Goal: Task Accomplishment & Management: Complete application form

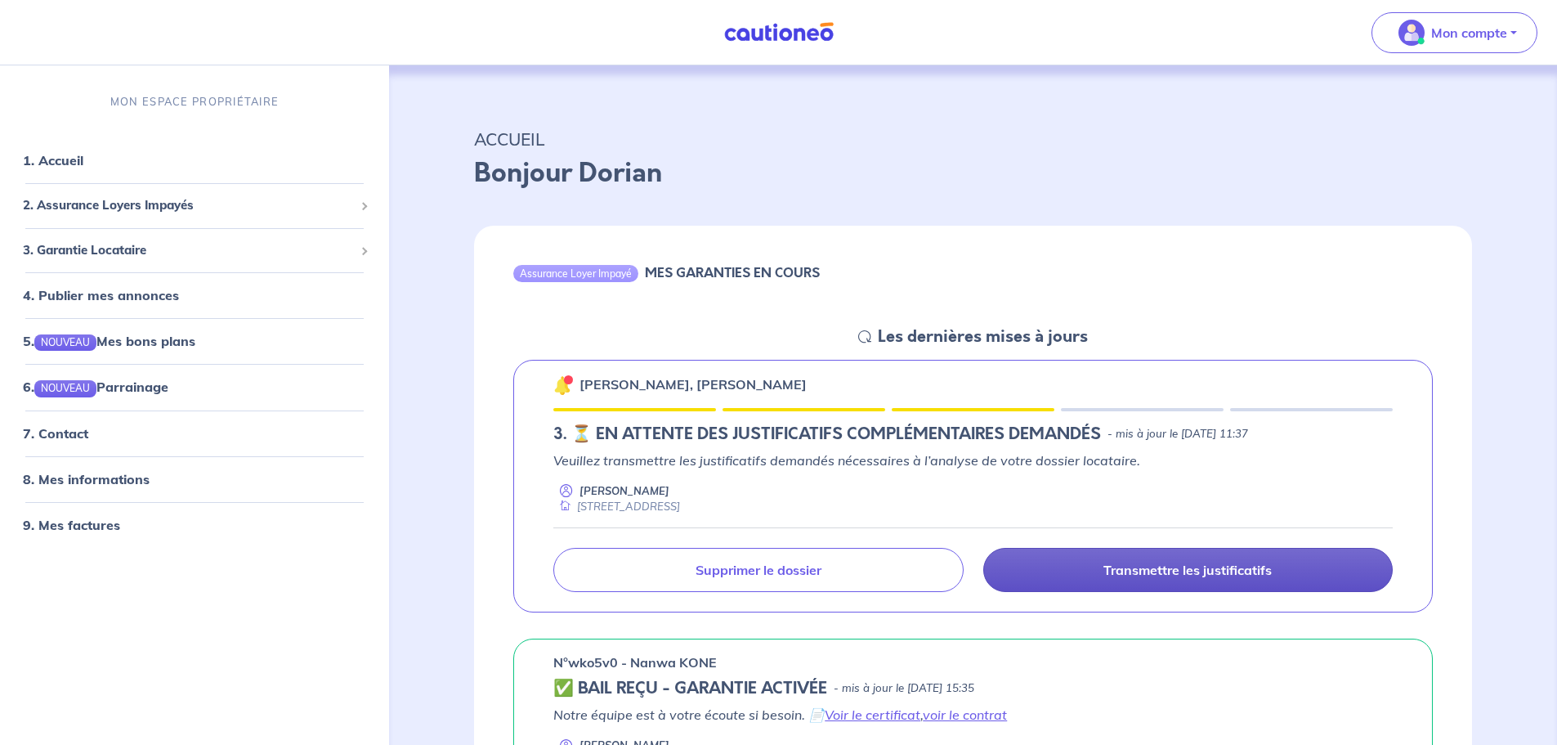
click at [1091, 572] on link "Transmettre les justificatifs" at bounding box center [1187, 570] width 409 height 44
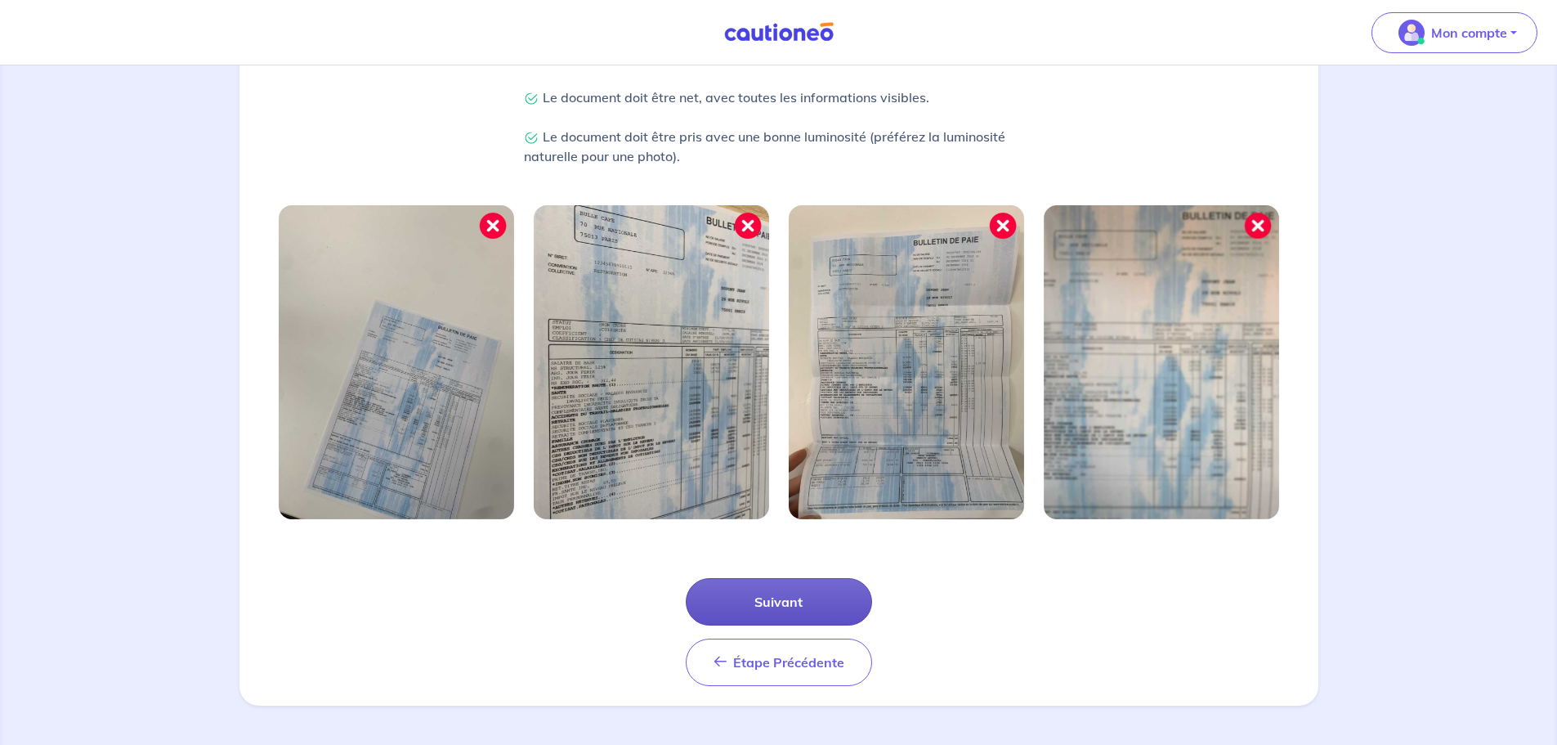
click at [809, 597] on button "Suivant" at bounding box center [779, 601] width 186 height 47
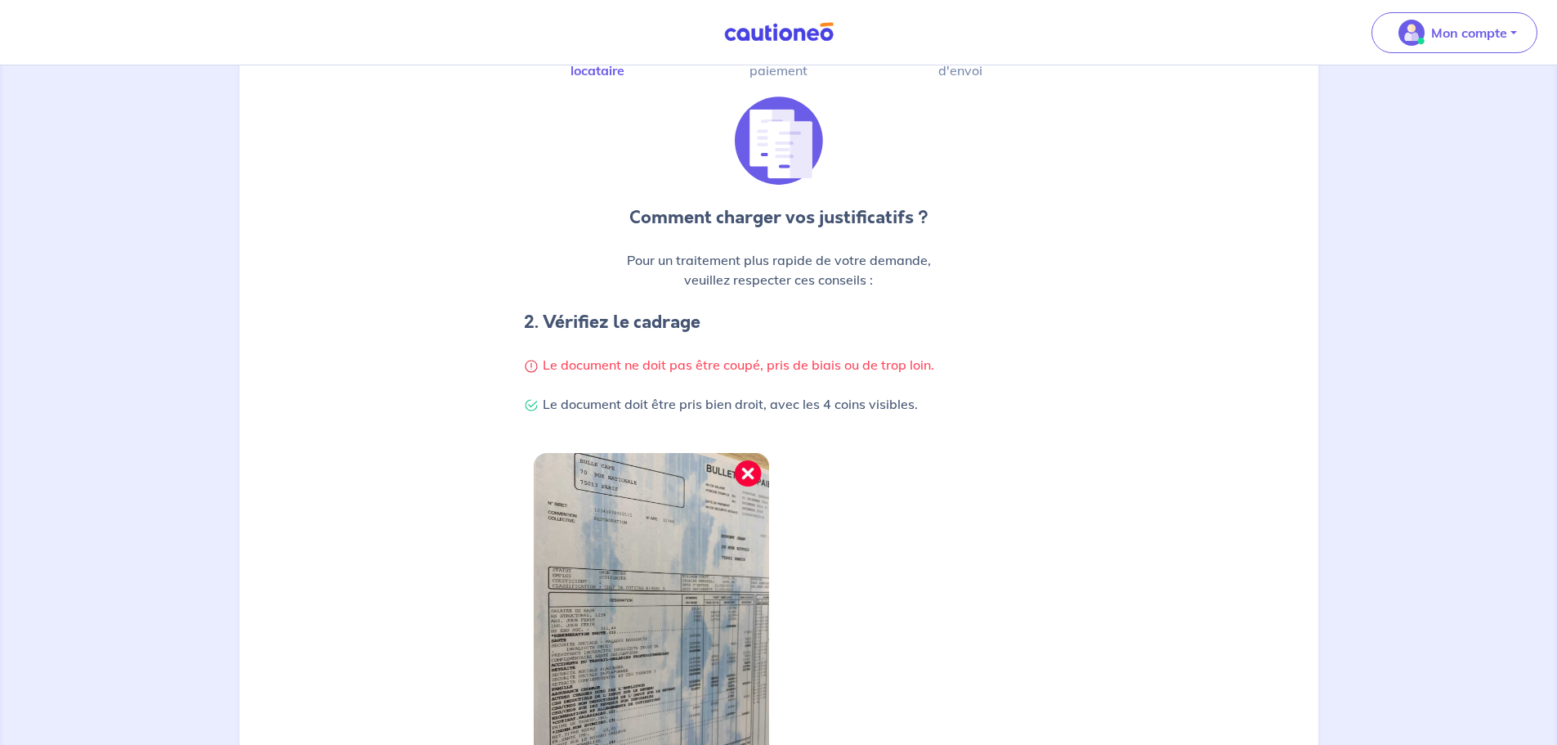
scroll to position [327, 0]
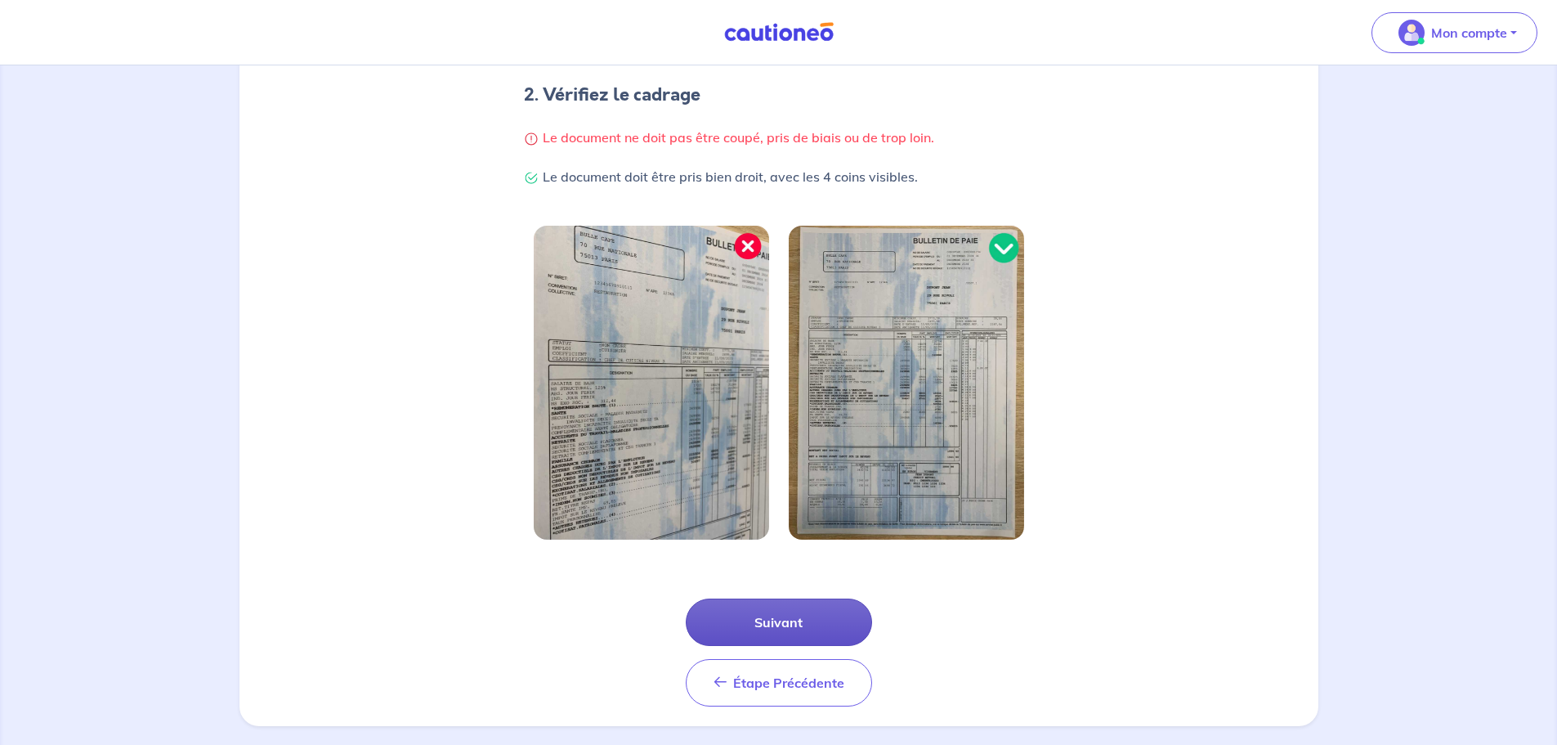
click at [799, 621] on button "Suivant" at bounding box center [779, 621] width 186 height 47
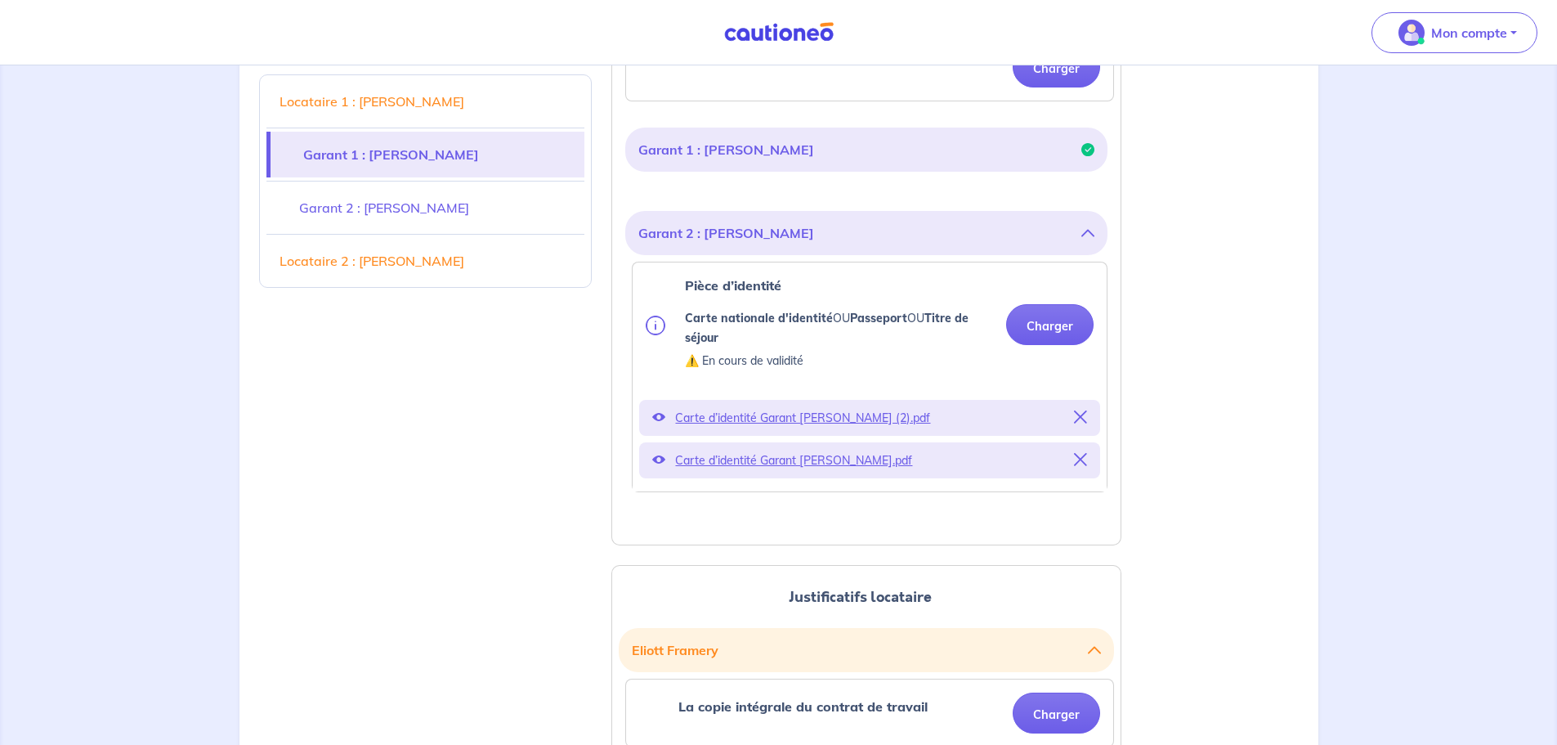
scroll to position [572, 0]
click at [811, 414] on p "Carte d’identité Garant [PERSON_NAME] (2).pdf" at bounding box center [869, 416] width 389 height 23
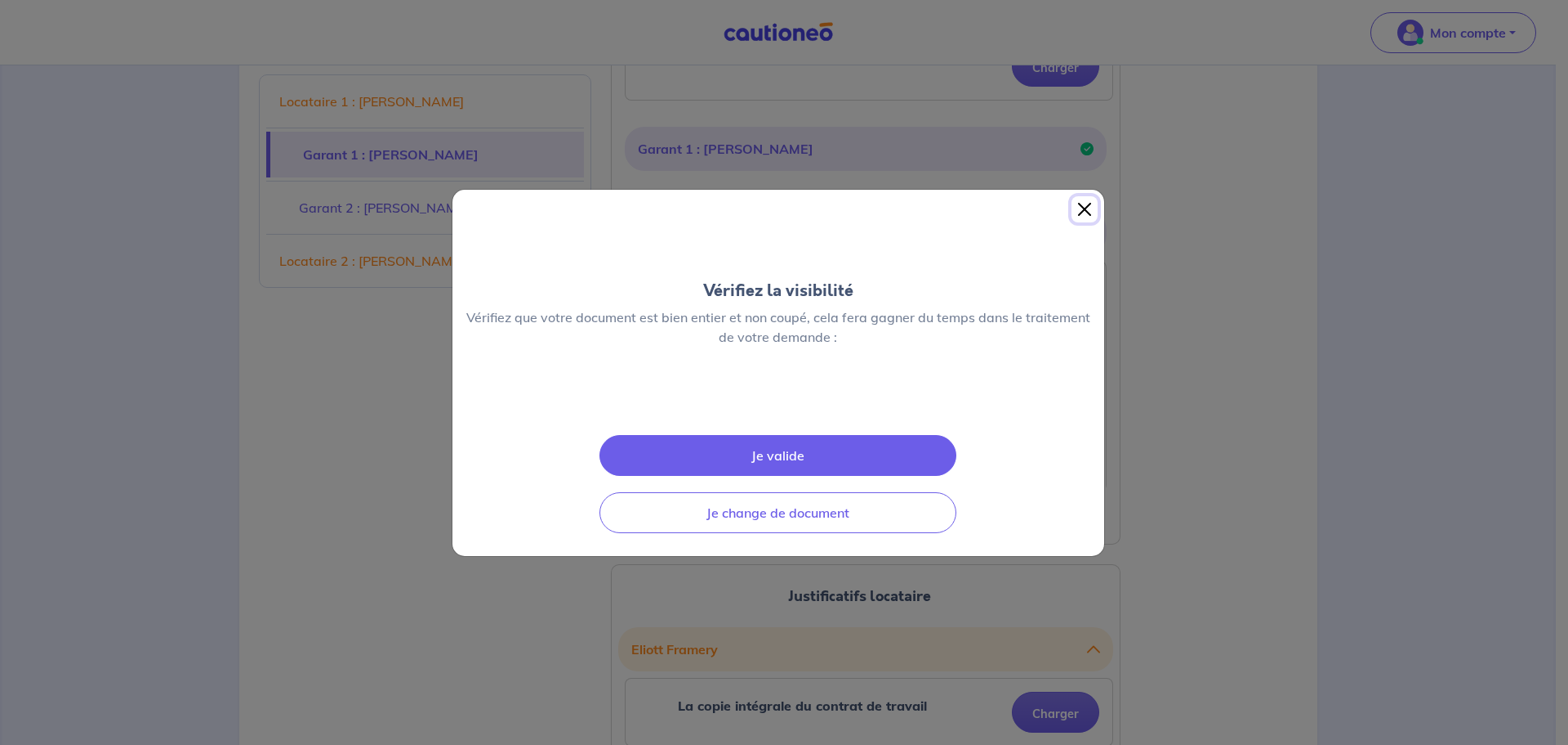
click at [1084, 196] on button "Close" at bounding box center [1084, 209] width 26 height 26
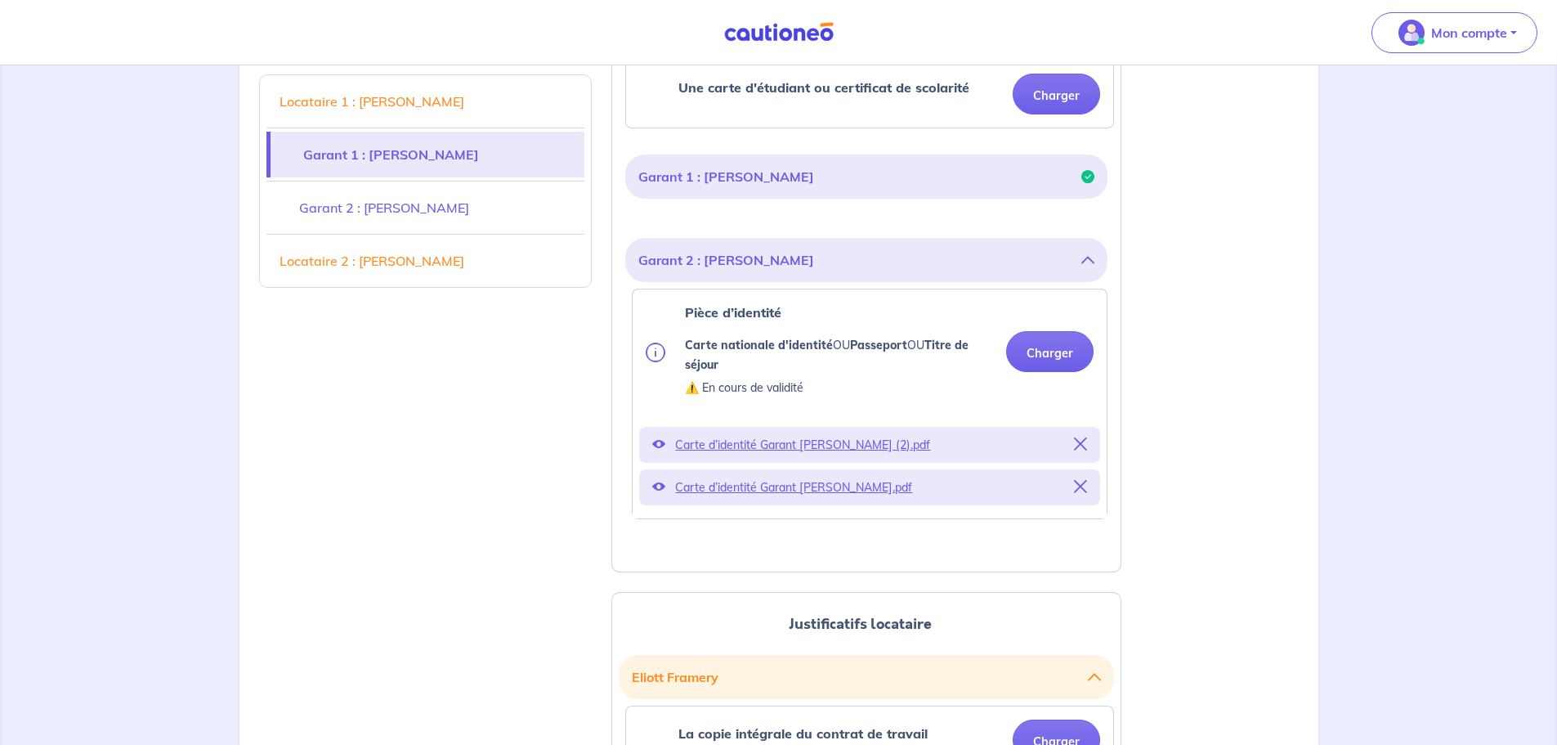
scroll to position [561, 0]
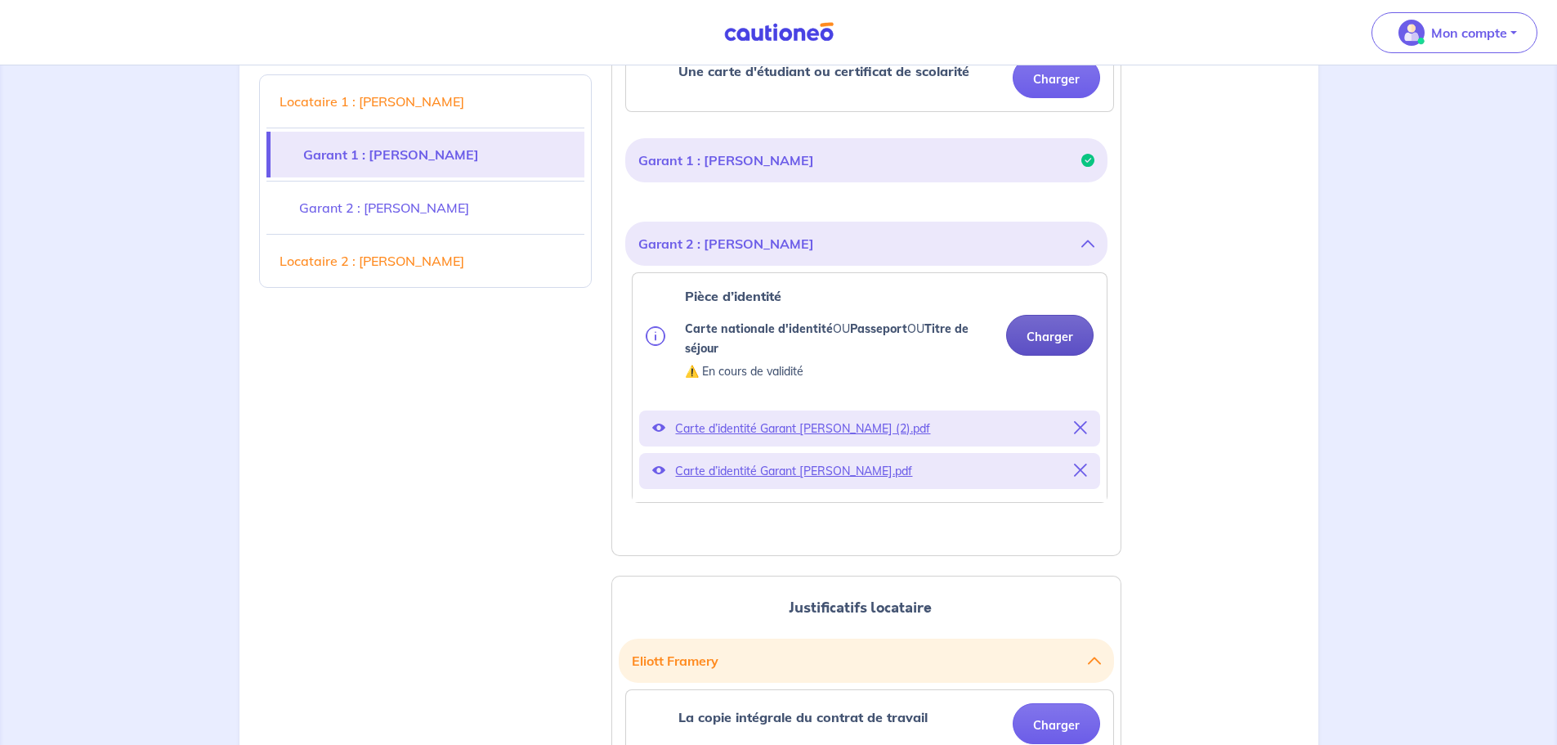
click at [1064, 336] on button "Charger" at bounding box center [1049, 335] width 87 height 41
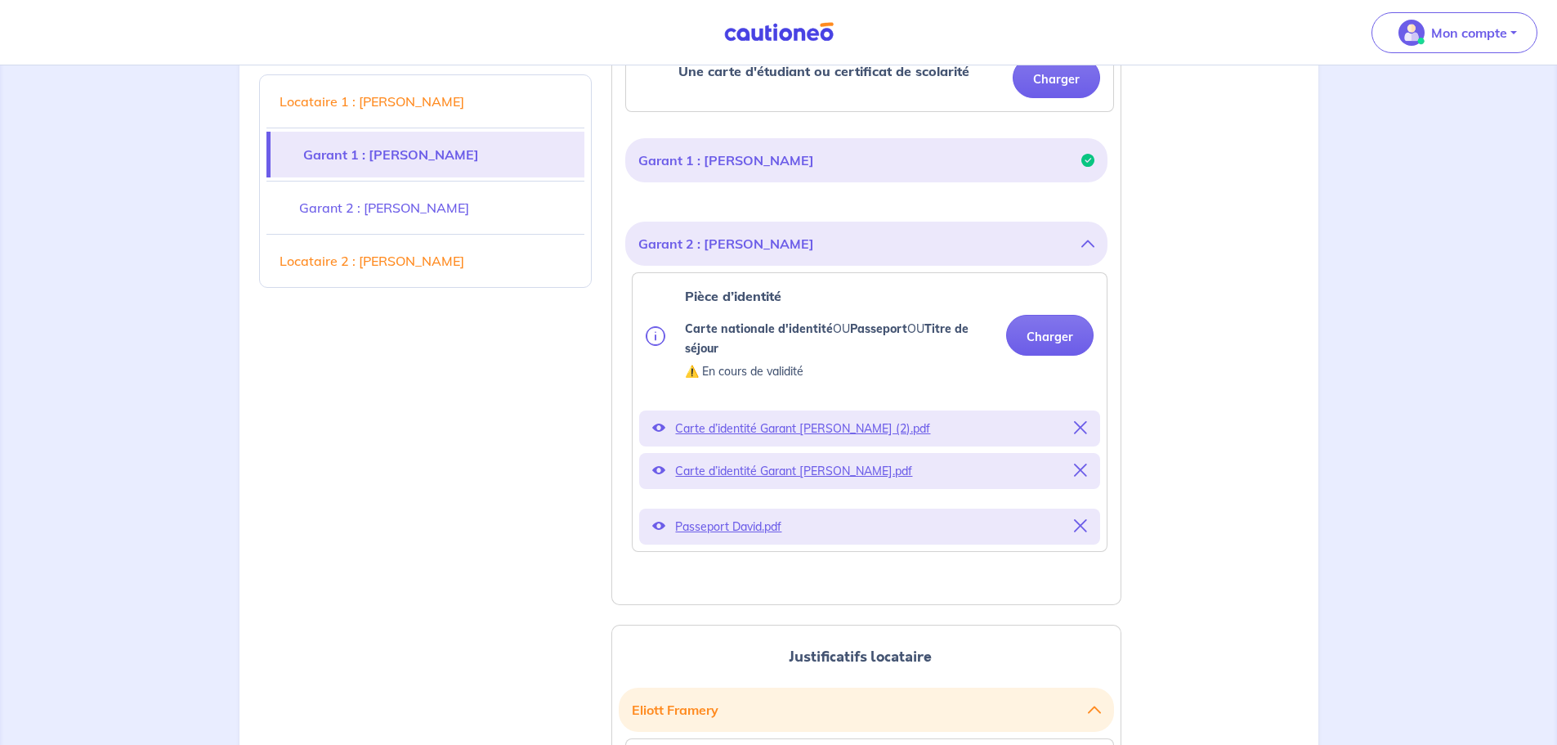
click at [1086, 430] on icon at bounding box center [1080, 427] width 13 height 13
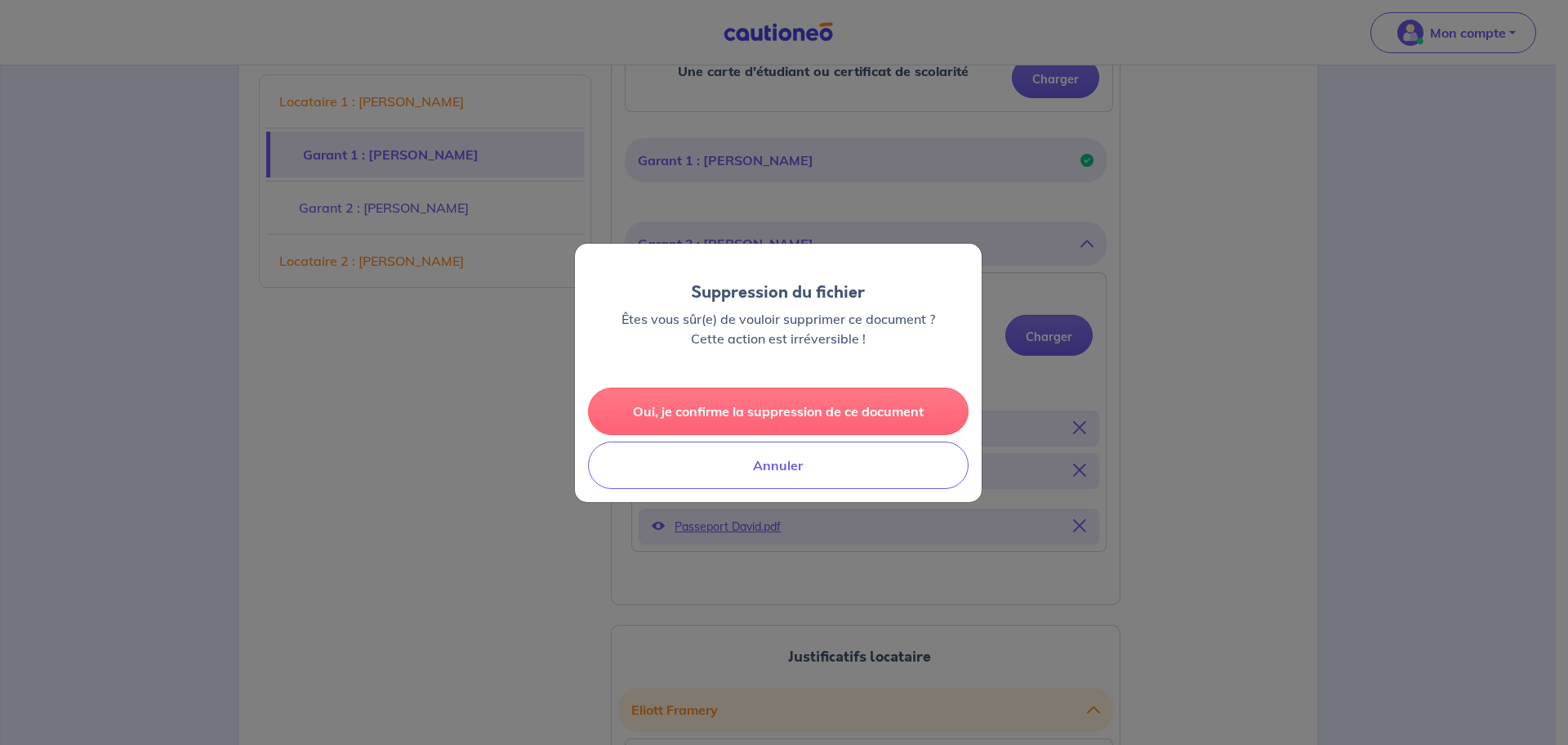
click at [850, 415] on button "Oui, je confirme la suppression de ce document" at bounding box center [778, 410] width 381 height 47
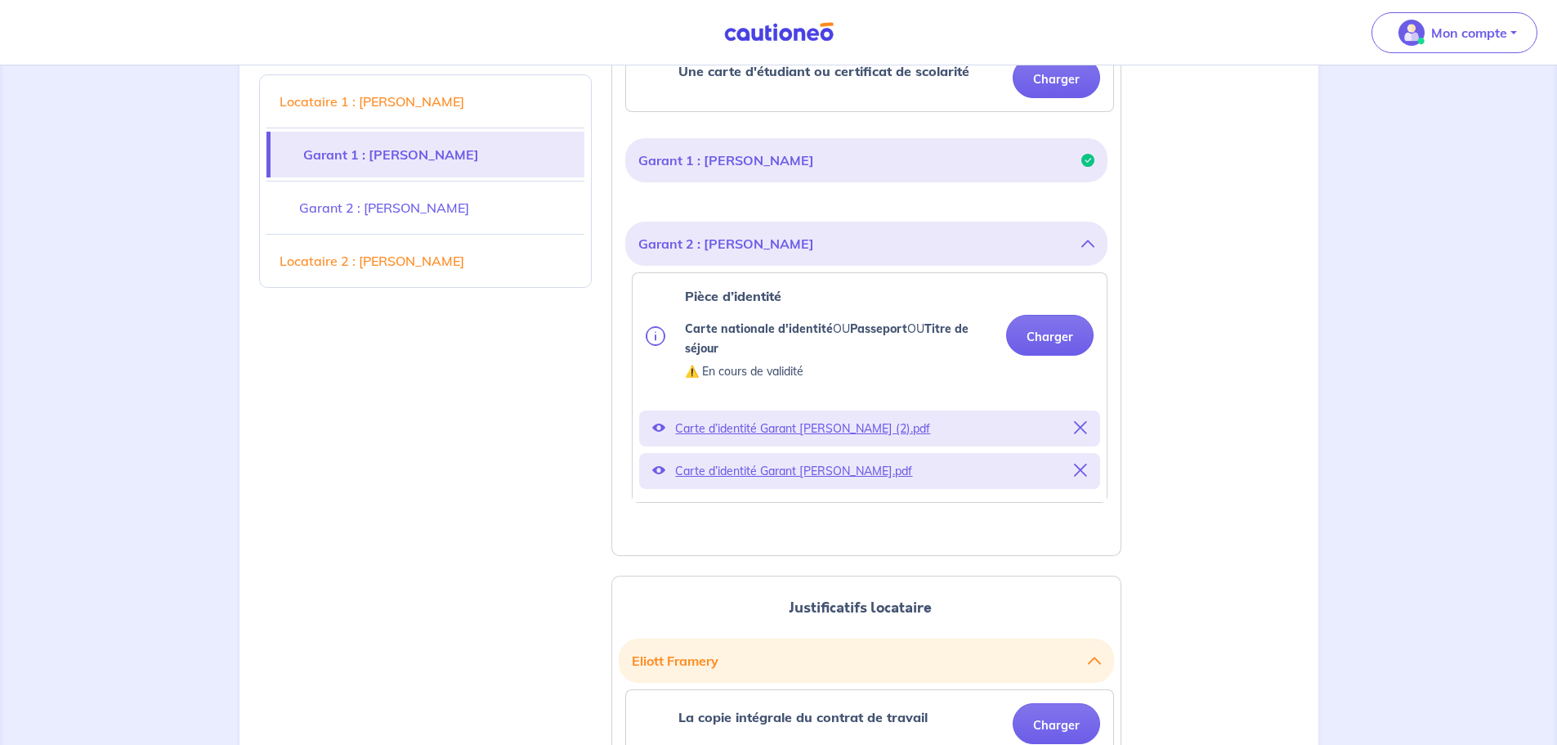
click at [1085, 427] on icon at bounding box center [1080, 427] width 13 height 13
click at [1081, 471] on icon at bounding box center [1080, 469] width 13 height 13
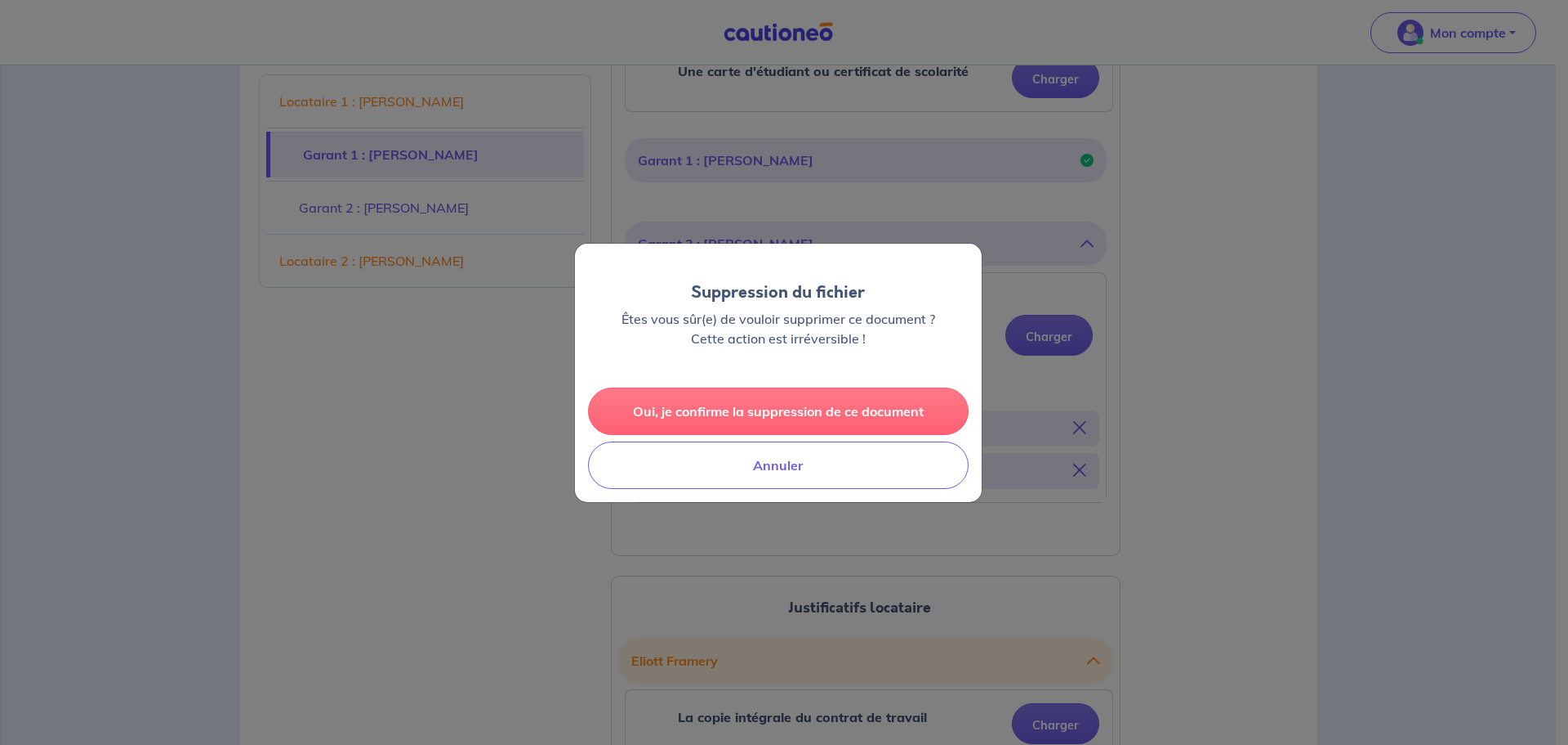
click at [773, 400] on button "Oui, je confirme la suppression de ce document" at bounding box center [778, 410] width 381 height 47
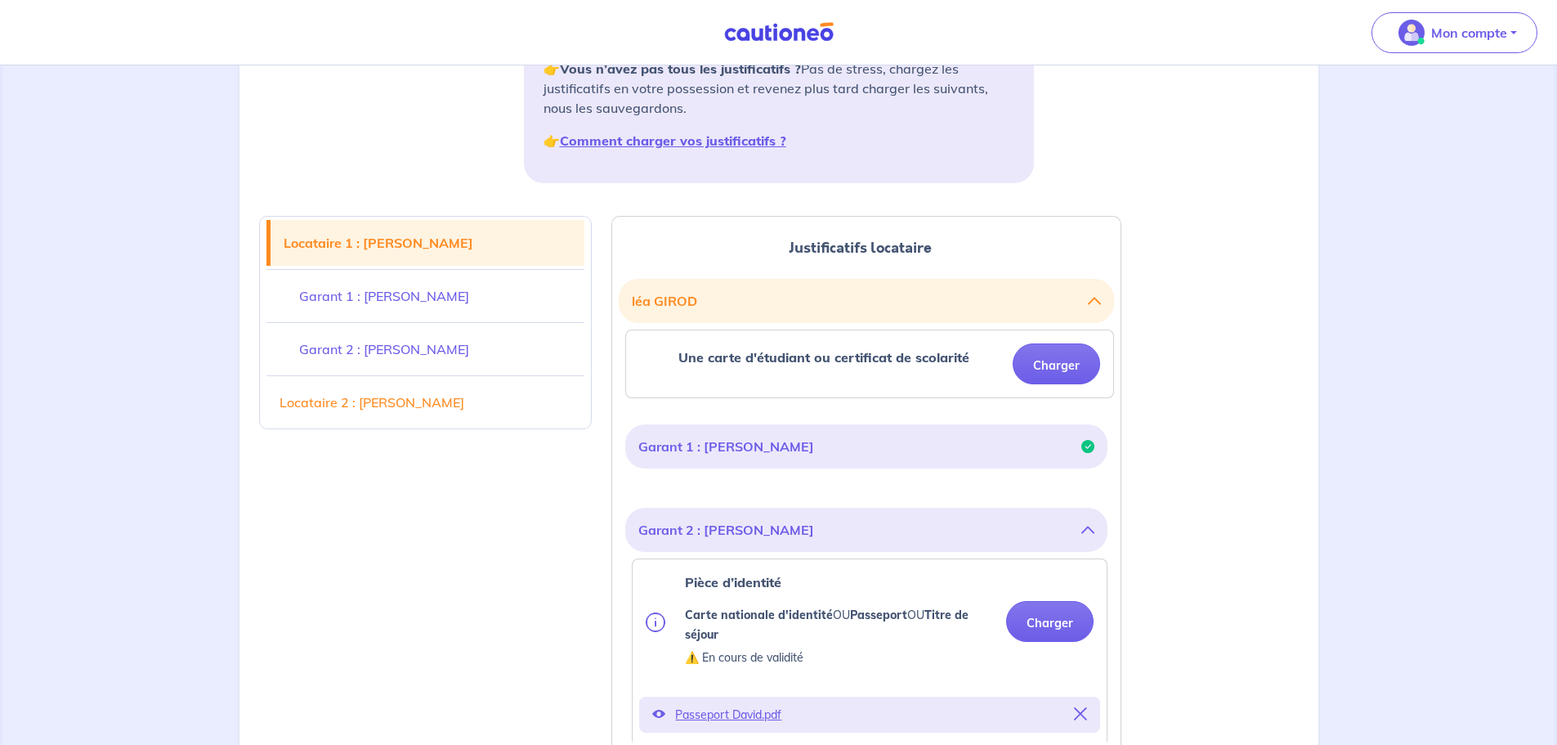
scroll to position [110, 0]
